Goal: Task Accomplishment & Management: Use online tool/utility

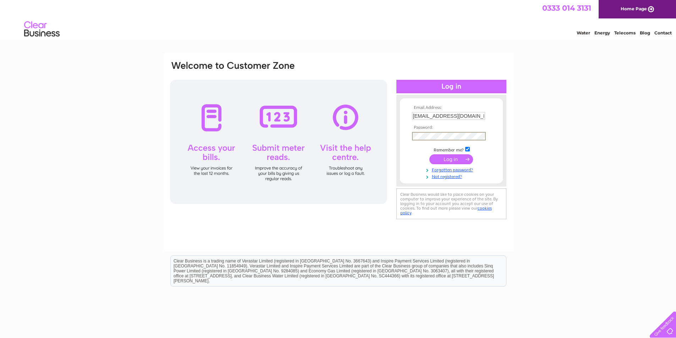
click at [429, 154] on input "submit" at bounding box center [451, 159] width 44 height 10
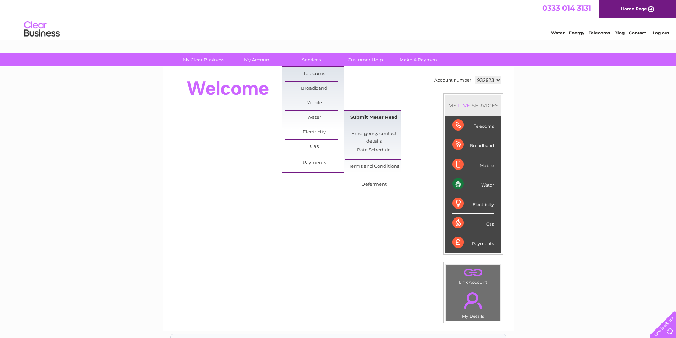
click at [365, 116] on link "Submit Meter Read" at bounding box center [374, 118] width 59 height 14
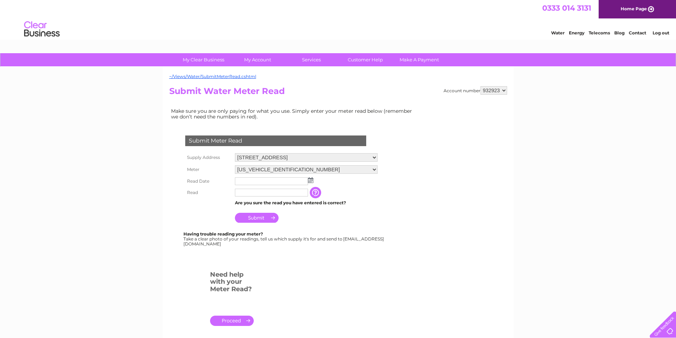
click at [310, 181] on img at bounding box center [310, 180] width 5 height 6
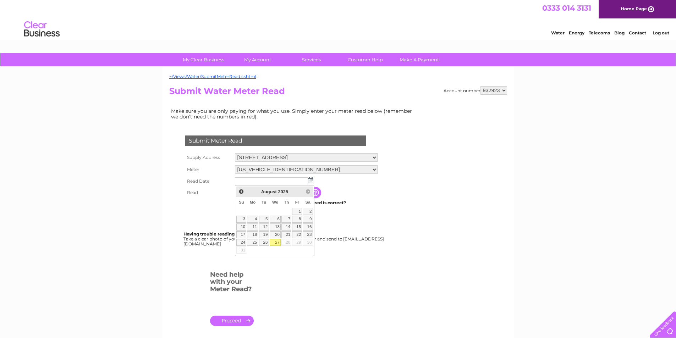
click at [276, 242] on link "27" at bounding box center [275, 242] width 11 height 7
type input "[DATE]"
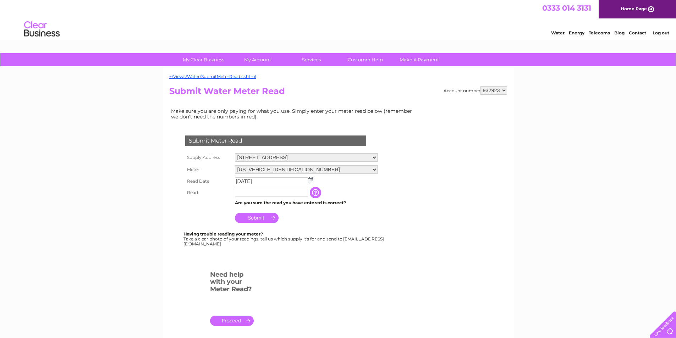
click at [252, 189] on input "text" at bounding box center [271, 193] width 73 height 8
type input "90"
click at [252, 216] on input "Submit" at bounding box center [257, 219] width 44 height 10
